Goal: Task Accomplishment & Management: Use online tool/utility

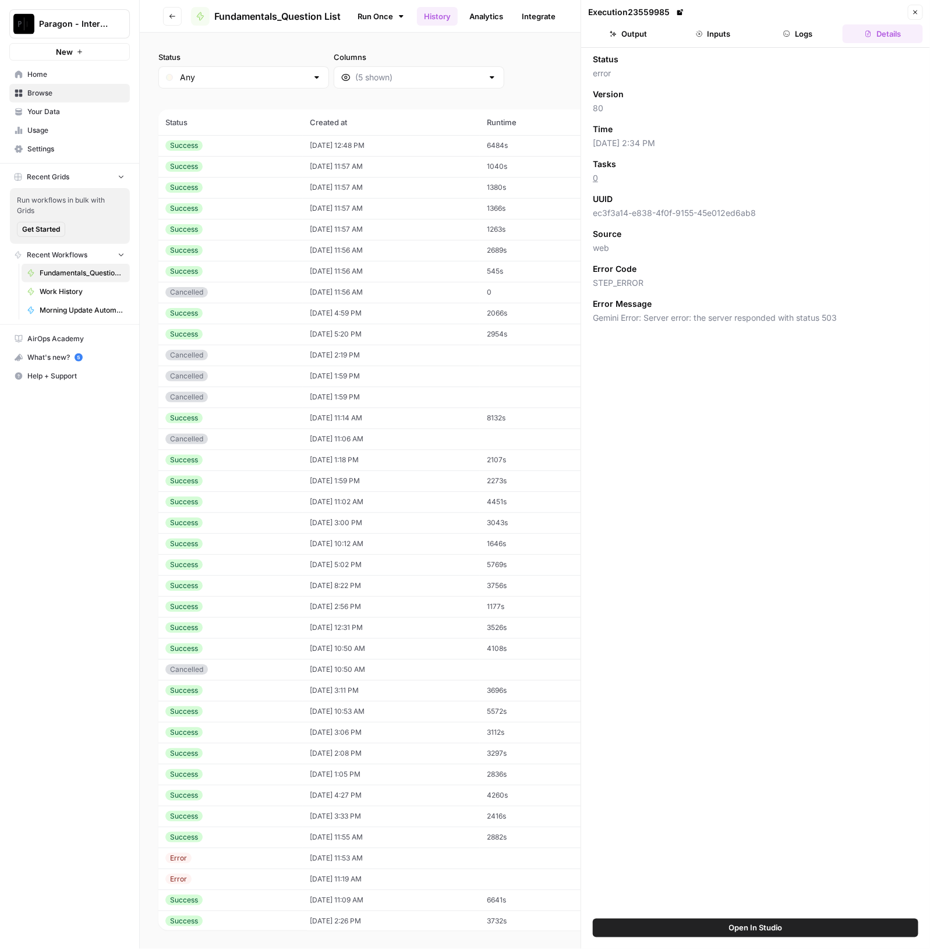
click at [59, 89] on span "Browse" at bounding box center [75, 93] width 97 height 10
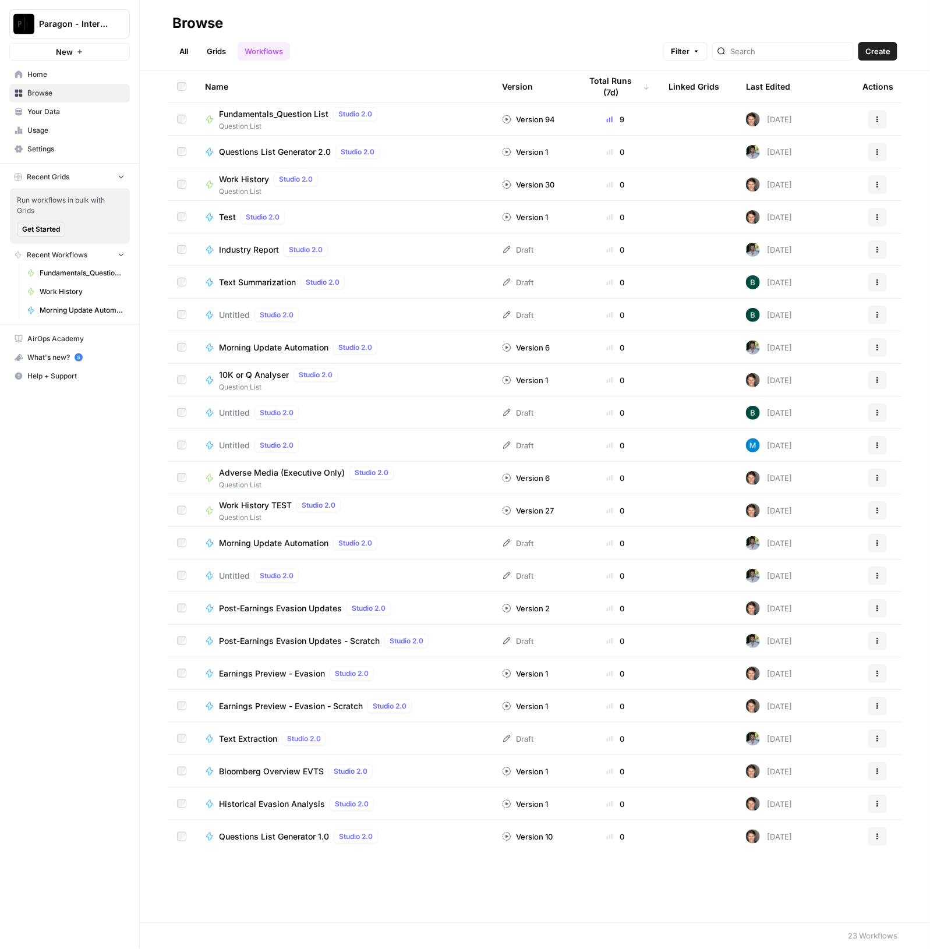
click at [332, 108] on div "Fundamentals_Question List Studio 2.0" at bounding box center [300, 114] width 163 height 14
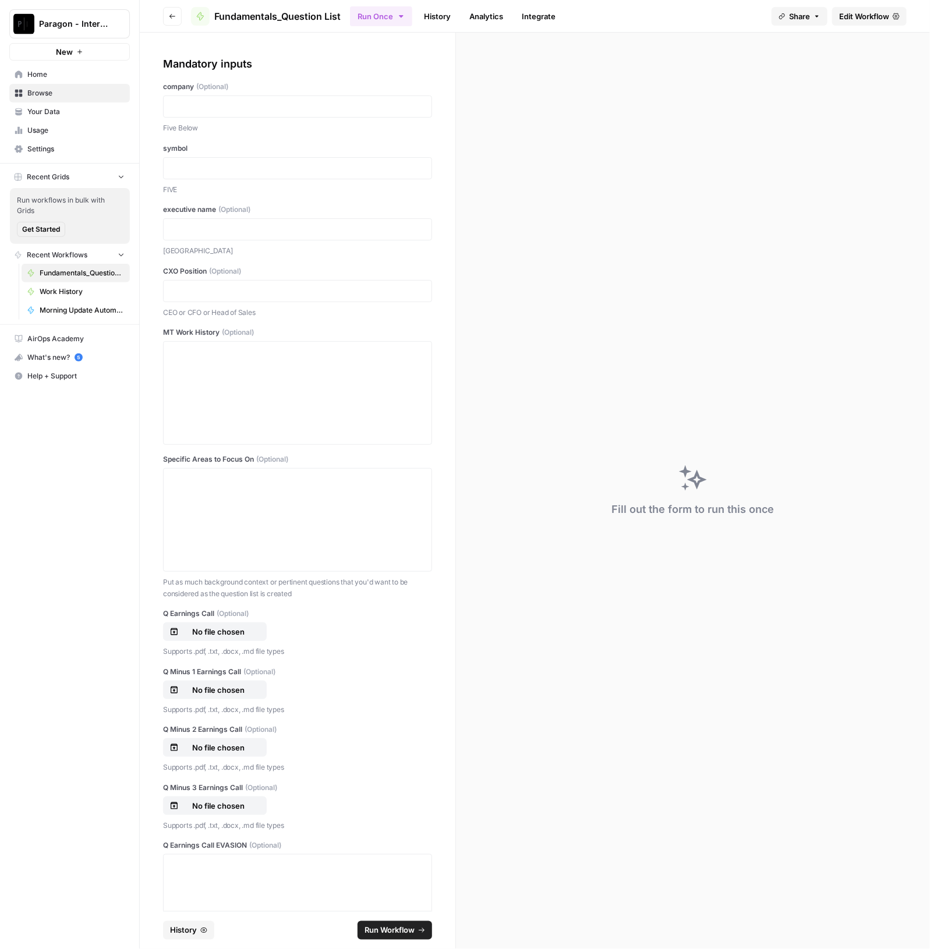
click at [70, 93] on span "Browse" at bounding box center [75, 93] width 97 height 10
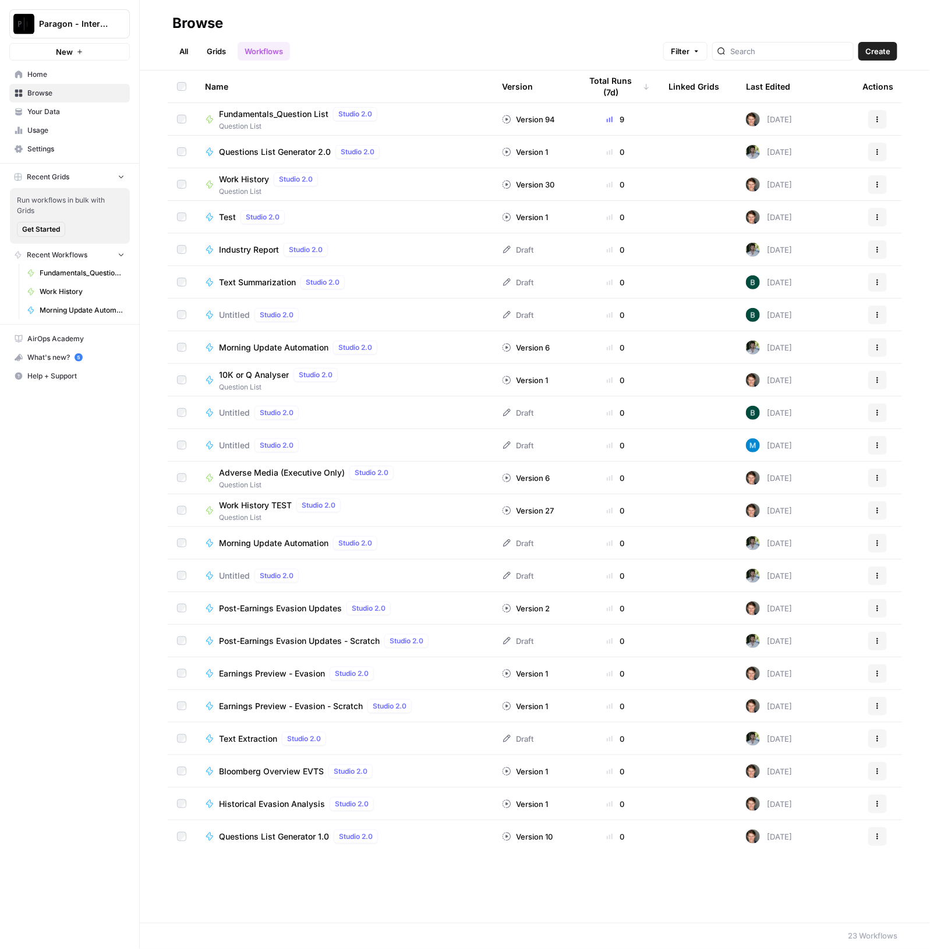
click at [251, 123] on span "Question List" at bounding box center [300, 126] width 163 height 10
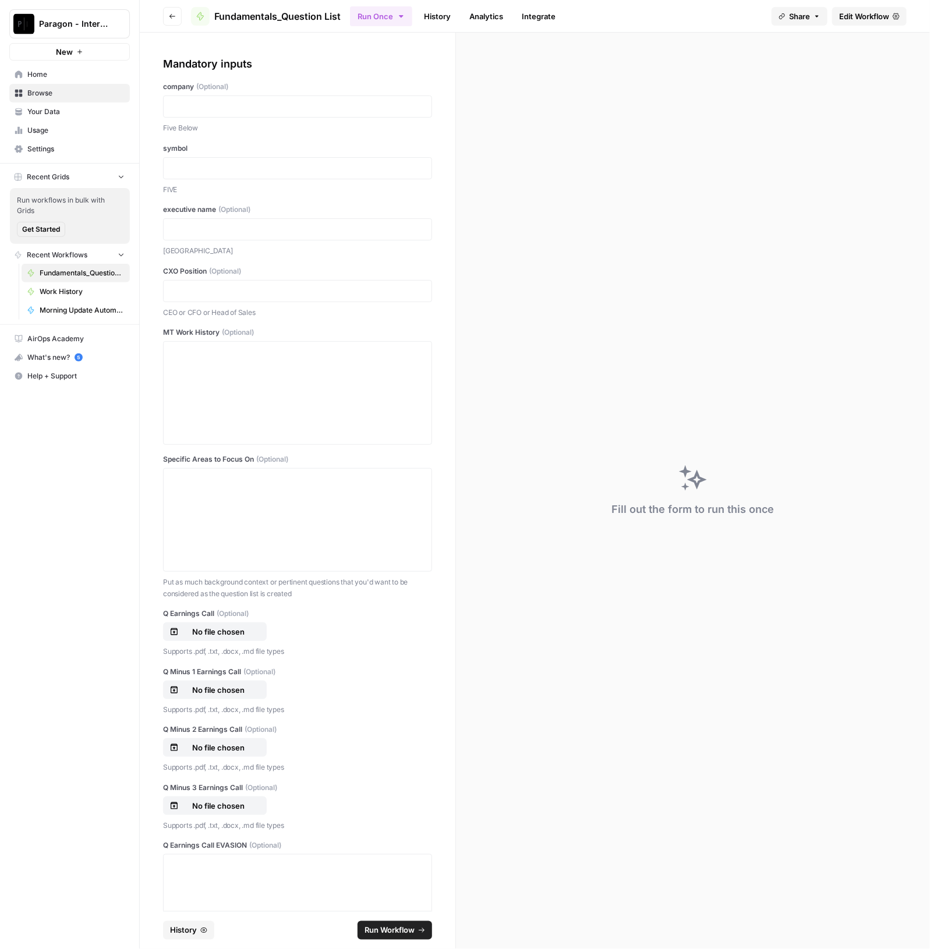
click at [183, 923] on button "History" at bounding box center [188, 930] width 51 height 19
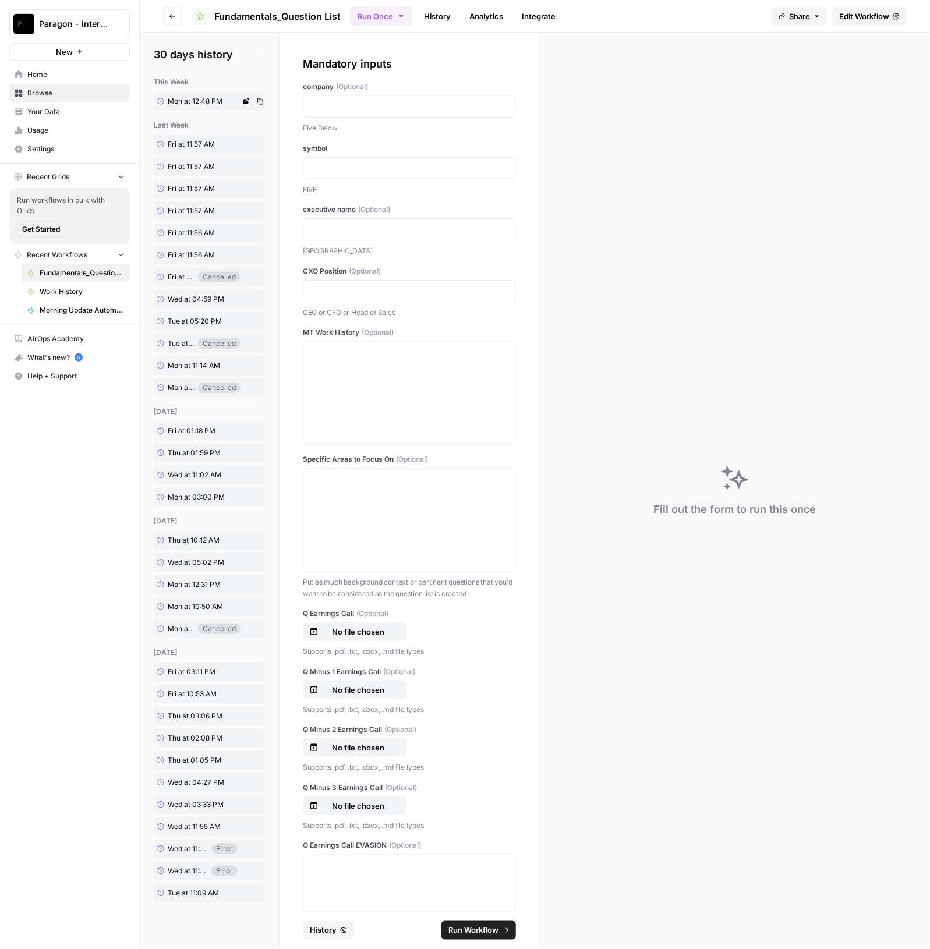
click at [181, 102] on span "Mon at 12:48 PM" at bounding box center [195, 101] width 55 height 10
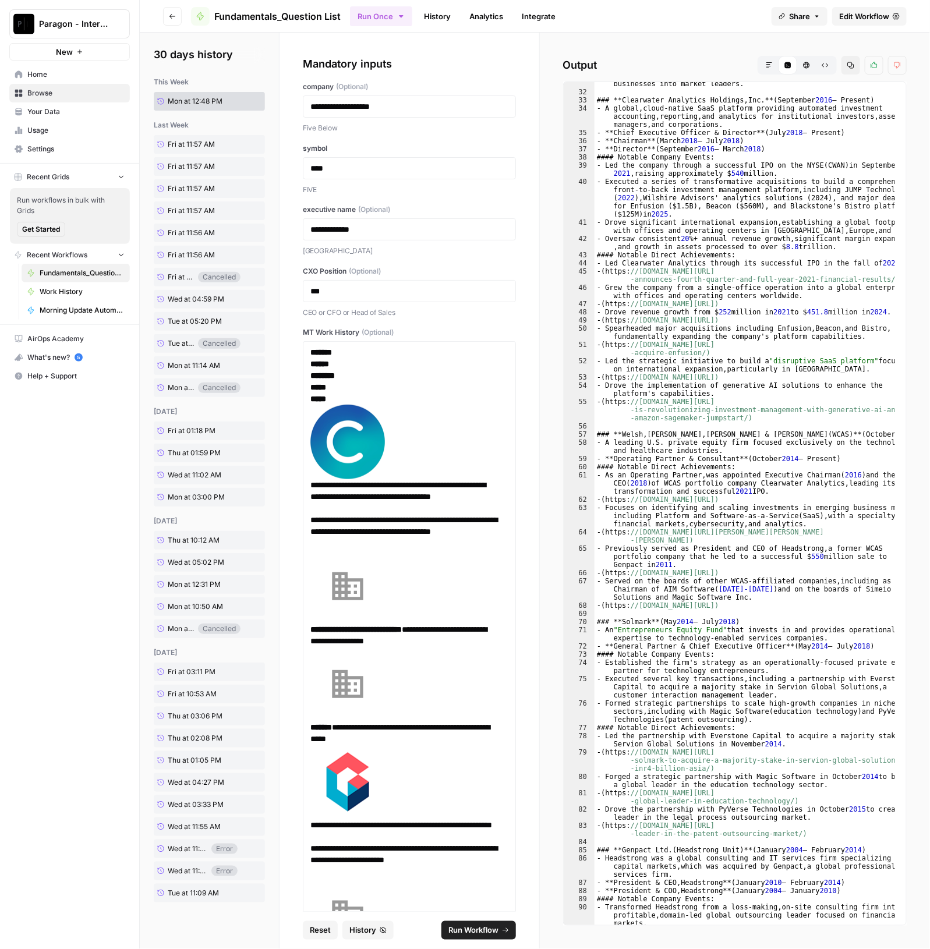
scroll to position [917, 0]
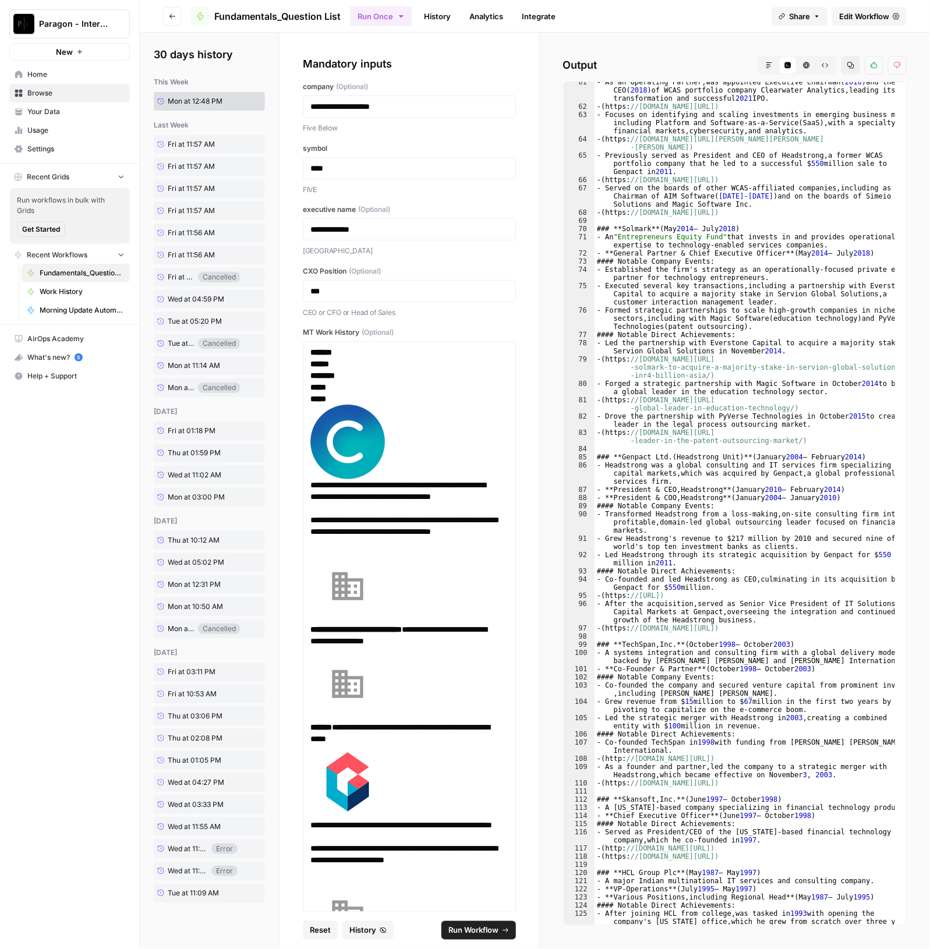
click at [769, 62] on icon "button" at bounding box center [769, 65] width 6 height 6
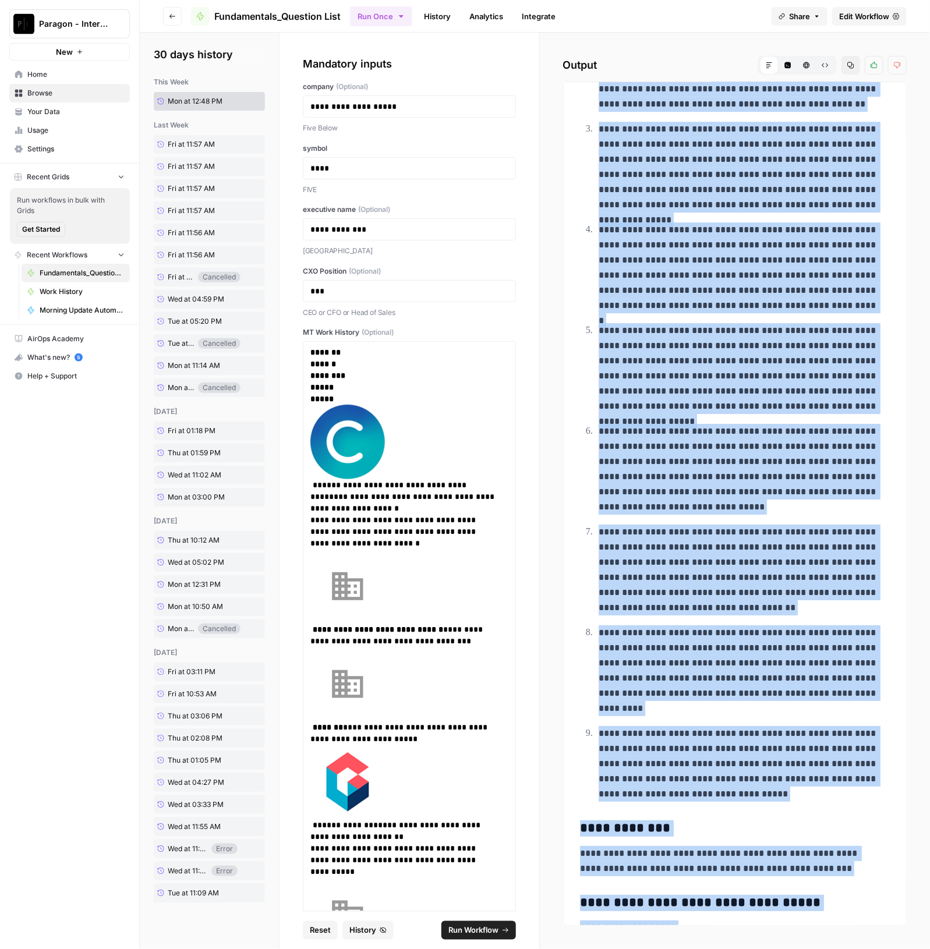
scroll to position [5395, 0]
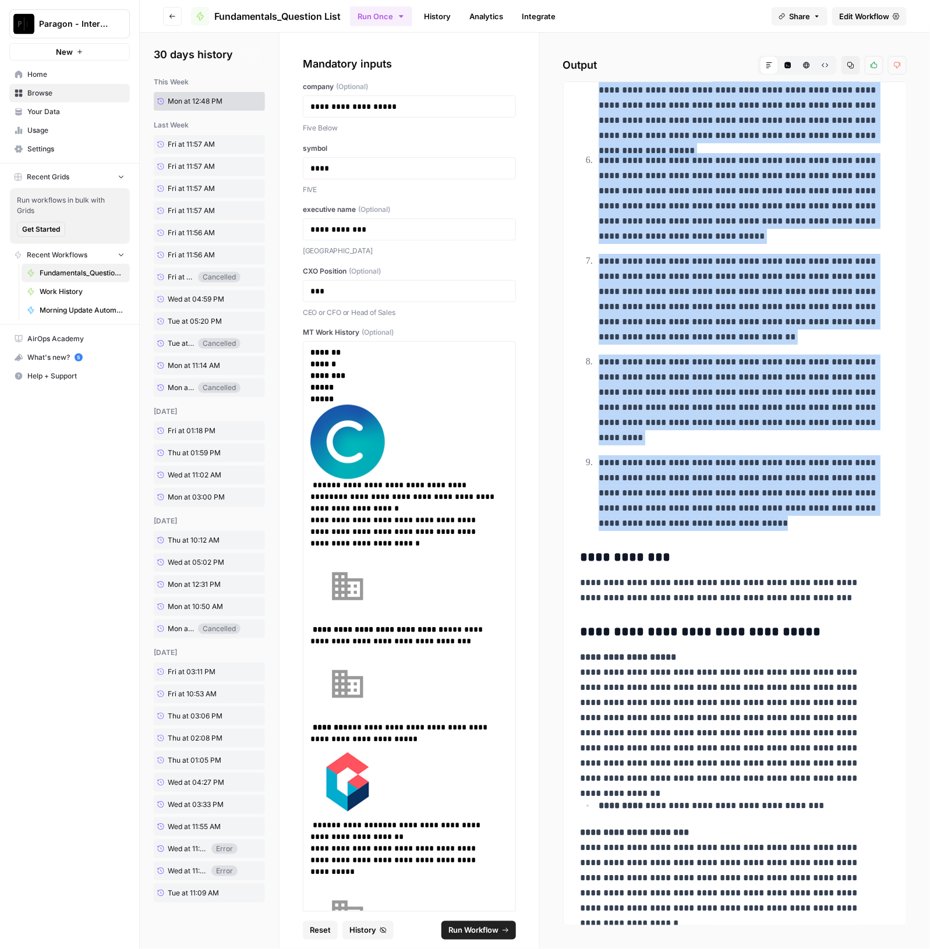
drag, startPoint x: 599, startPoint y: 419, endPoint x: 795, endPoint y: 517, distance: 219.3
click at [795, 517] on ol "**********" at bounding box center [735, 75] width 310 height 913
copy ol "**********"
